Goal: Information Seeking & Learning: Find specific fact

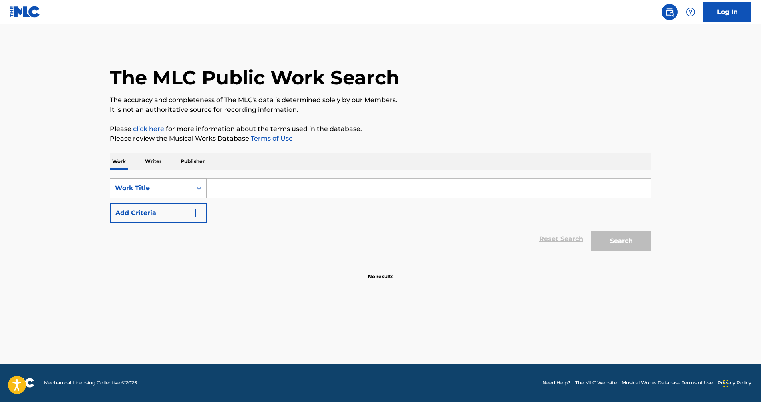
click at [194, 189] on div "Search Form" at bounding box center [199, 188] width 14 height 14
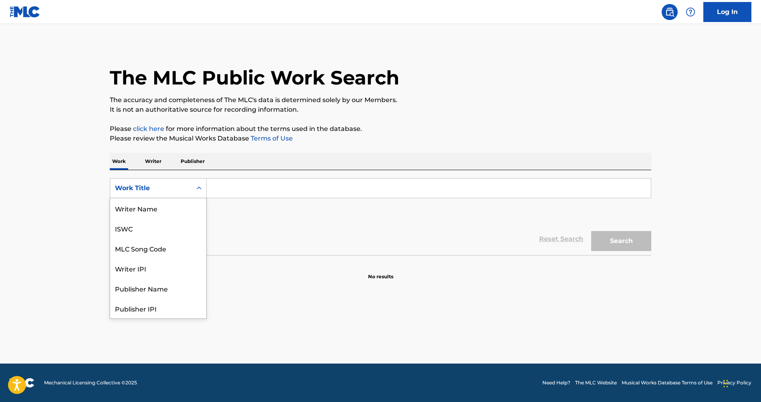
scroll to position [40, 0]
click at [176, 213] on div "MLC Song Code" at bounding box center [158, 208] width 96 height 20
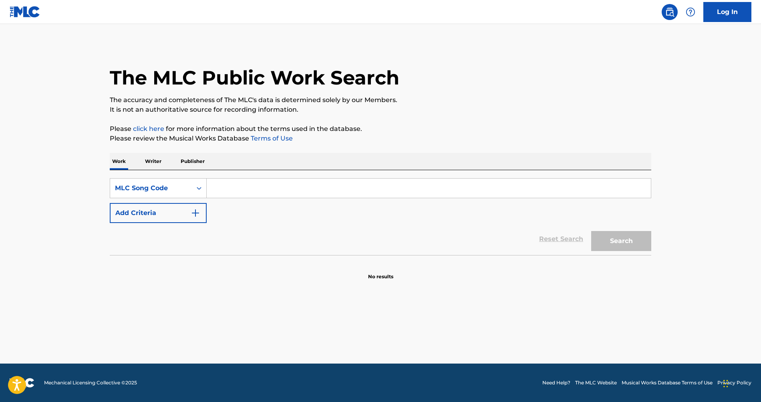
click at [232, 191] on input "Search Form" at bounding box center [429, 188] width 444 height 19
paste input "N98P1P"
type input "N98P1P"
click at [627, 250] on button "Search" at bounding box center [621, 241] width 60 height 20
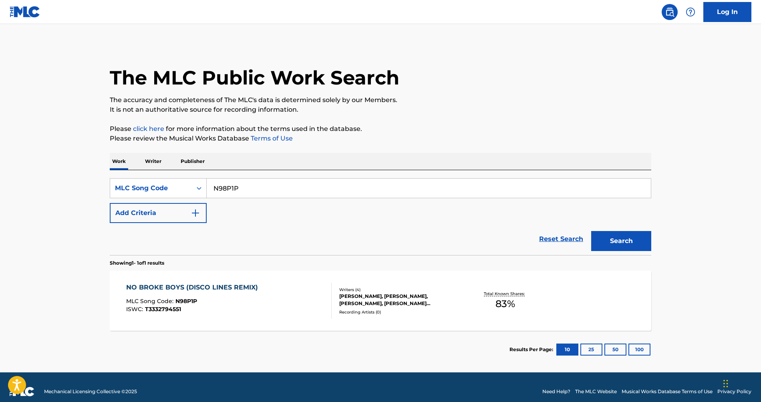
click at [426, 280] on div "NO BROKE BOYS (DISCO LINES REMIX) MLC Song Code : N98P1P ISWC : T3332794551 Wri…" at bounding box center [381, 301] width 542 height 60
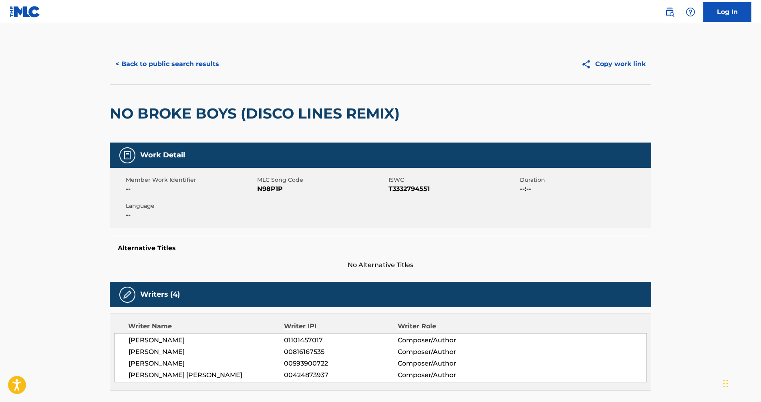
click at [164, 65] on button "< Back to public search results" at bounding box center [167, 64] width 115 height 20
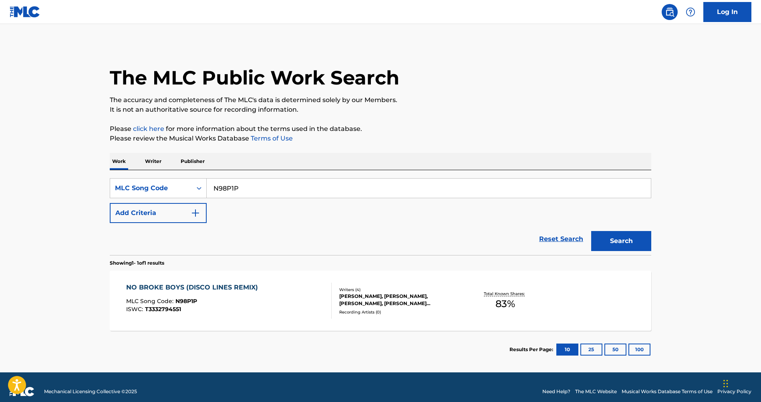
drag, startPoint x: 248, startPoint y: 192, endPoint x: 48, endPoint y: 152, distance: 203.9
click at [60, 153] on main "The MLC Public Work Search The accuracy and completeness of The MLC's data is d…" at bounding box center [380, 198] width 761 height 349
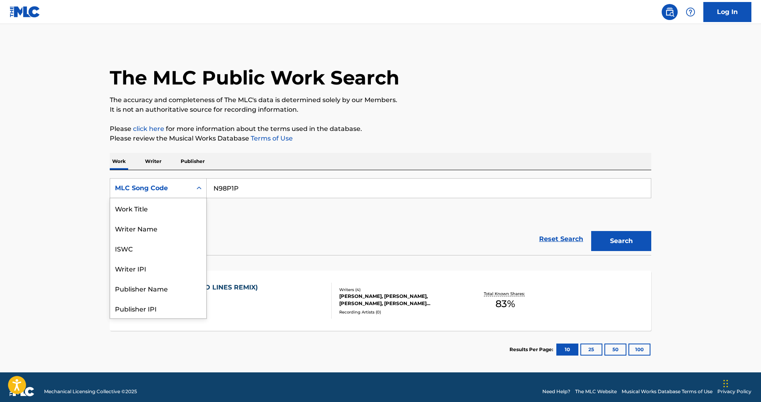
click at [192, 190] on div "MLC Song Code" at bounding box center [151, 188] width 82 height 15
click at [160, 211] on div "Work Title" at bounding box center [158, 208] width 96 height 20
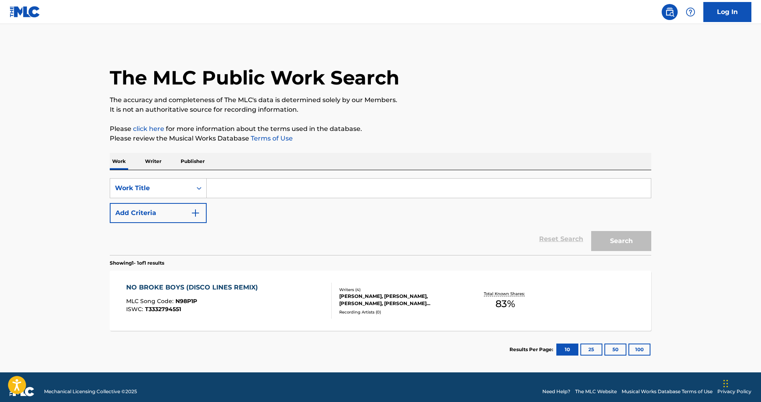
click at [269, 190] on input "Search Form" at bounding box center [429, 188] width 444 height 19
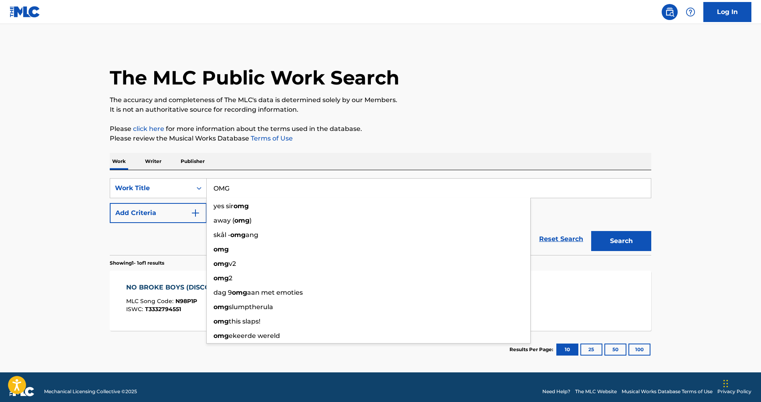
type input "OMG"
click at [194, 209] on img "Search Form" at bounding box center [196, 213] width 10 height 10
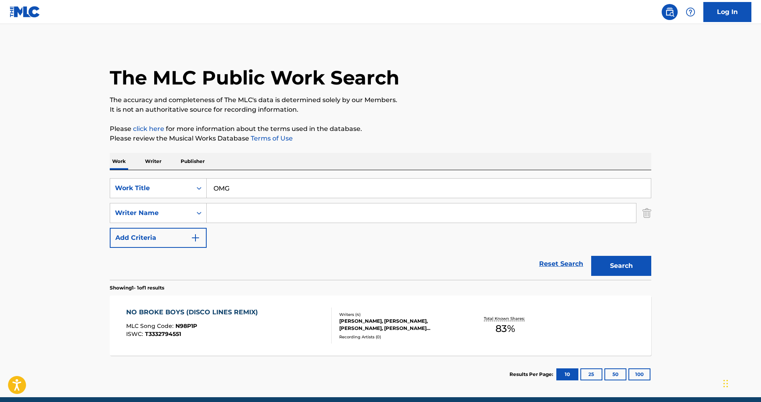
click at [237, 210] on input "Search Form" at bounding box center [422, 213] width 430 height 19
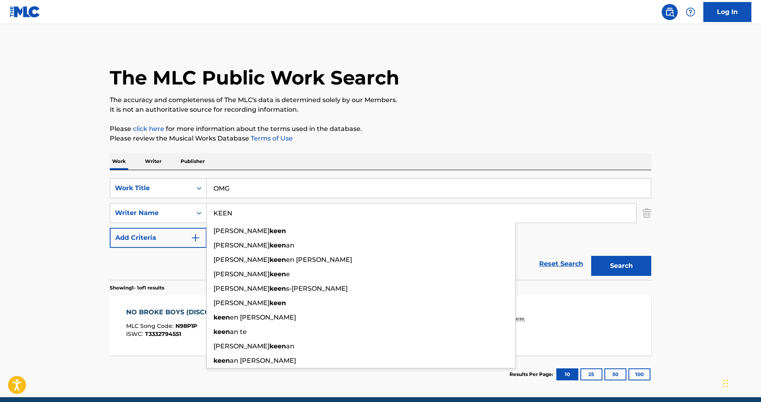
type input "KEEN"
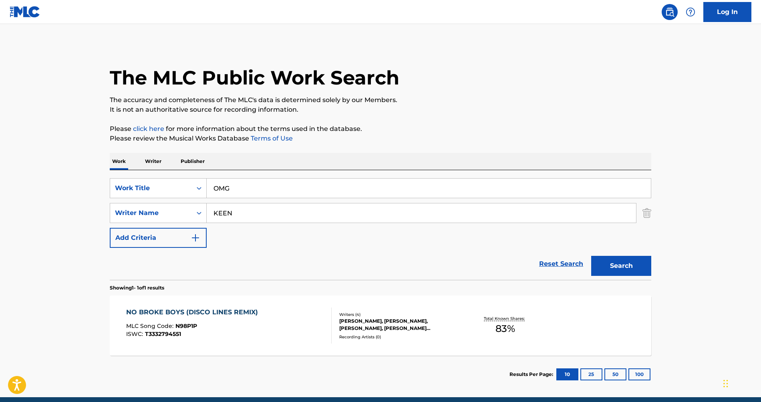
click at [641, 265] on button "Search" at bounding box center [621, 266] width 60 height 20
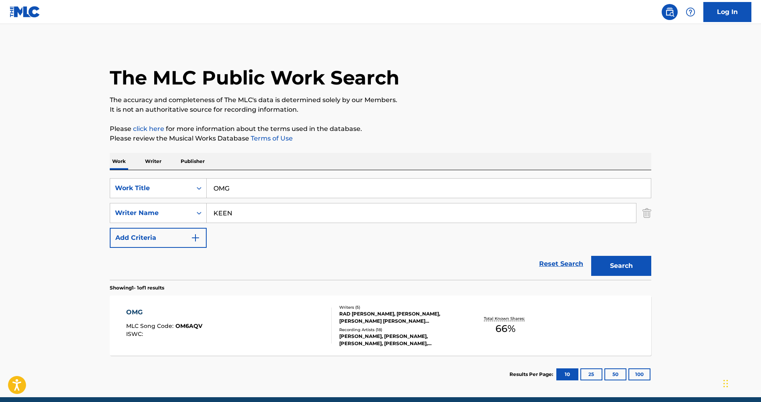
click at [442, 312] on div "RAD [PERSON_NAME], [PERSON_NAME], [PERSON_NAME] [PERSON_NAME] [PERSON_NAME], [P…" at bounding box center [399, 318] width 121 height 14
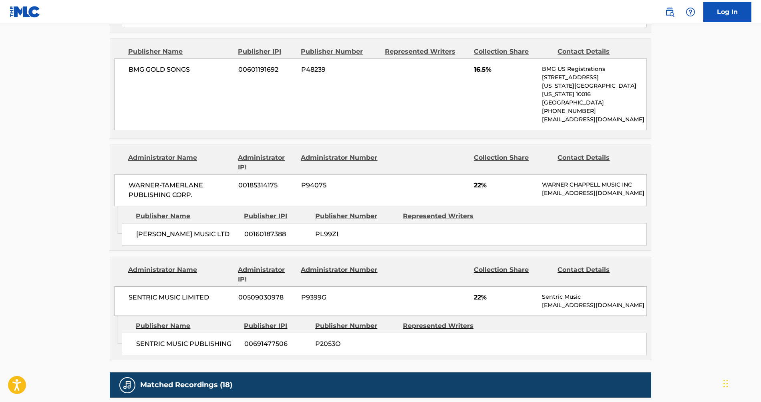
scroll to position [717, 0]
